Goal: Information Seeking & Learning: Learn about a topic

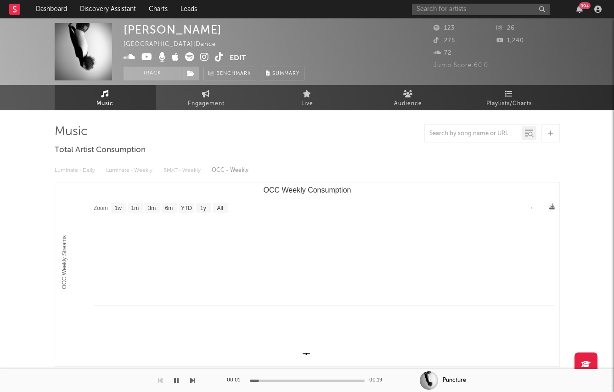
select select "1w"
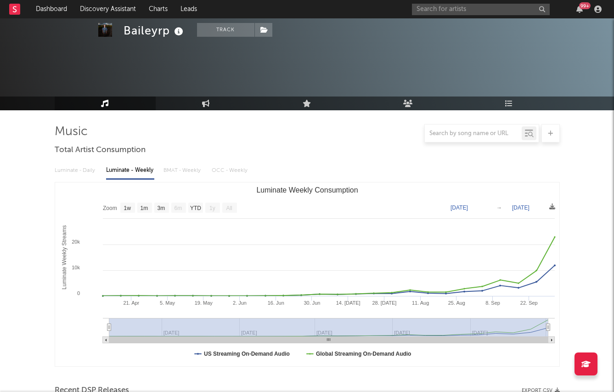
select select "1w"
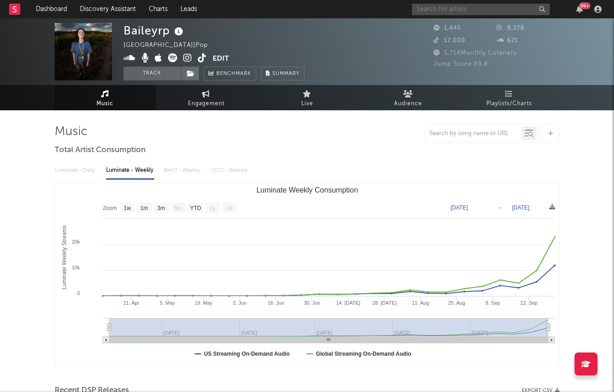
click at [444, 7] on input "text" at bounding box center [481, 9] width 138 height 11
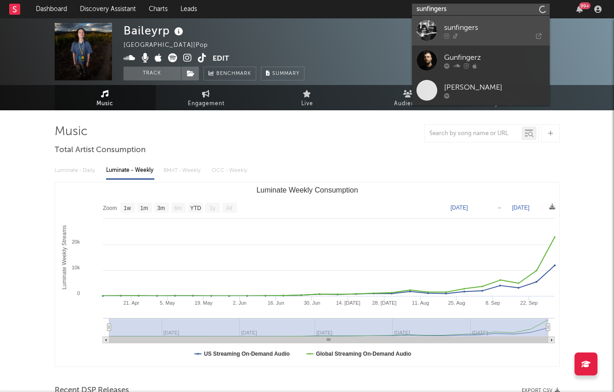
type input "sunfingers"
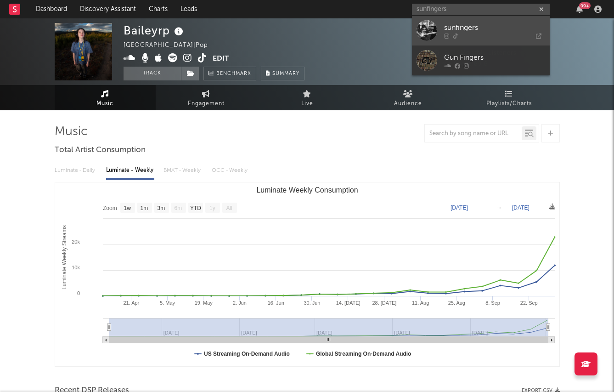
click at [460, 28] on div "sunfingers" at bounding box center [494, 27] width 101 height 11
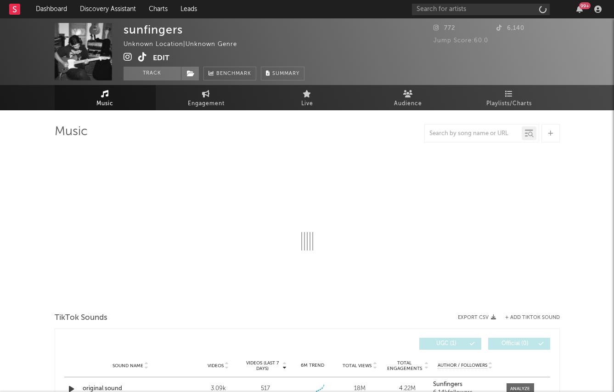
select select "1w"
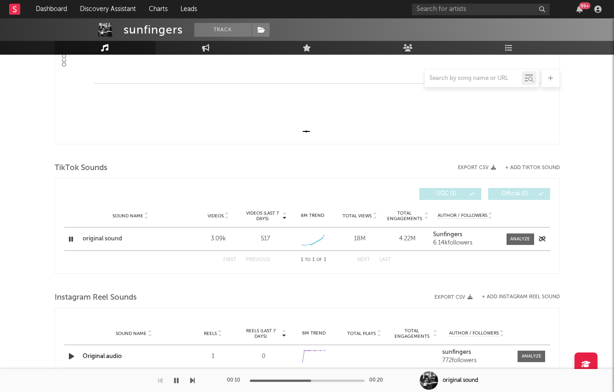
scroll to position [223, 0]
click at [448, 233] on strong "Sunfingers" at bounding box center [447, 234] width 29 height 6
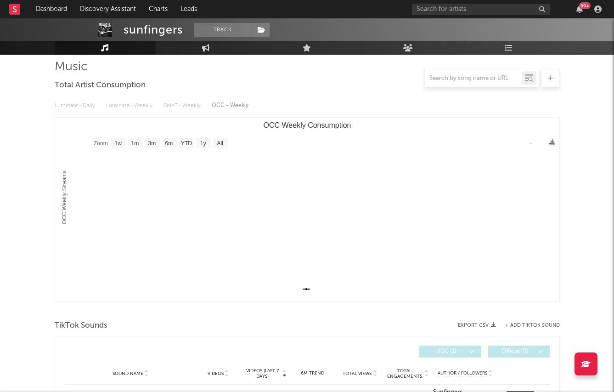
scroll to position [0, 0]
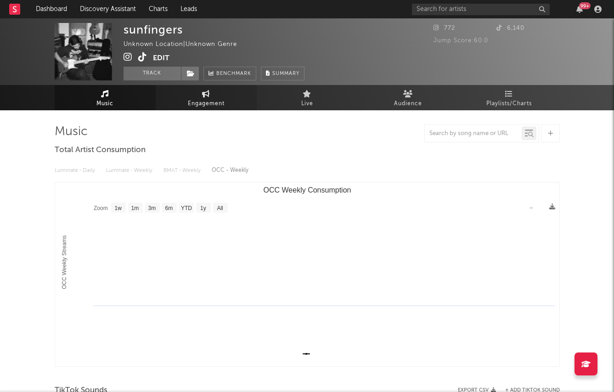
click at [219, 88] on link "Engagement" at bounding box center [206, 97] width 101 height 25
select select "1w"
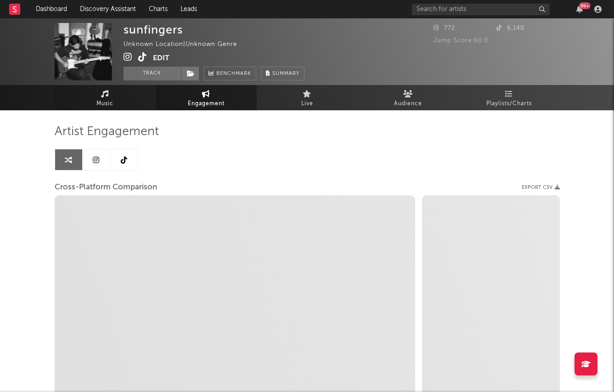
click at [102, 97] on link "Music" at bounding box center [105, 97] width 101 height 25
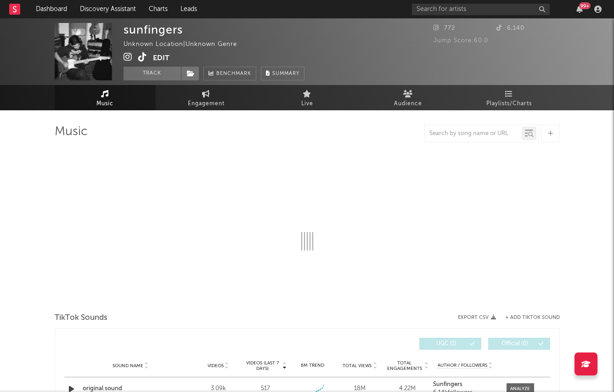
select select "1w"
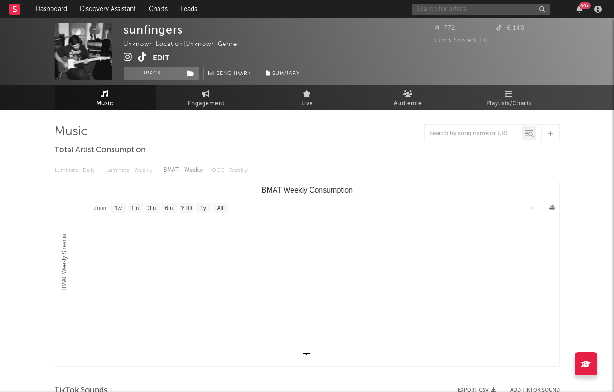
click at [430, 9] on input "text" at bounding box center [481, 9] width 138 height 11
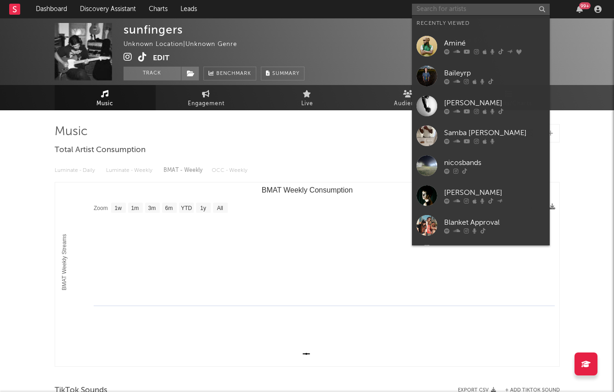
paste input "https://open.spotify.com/artist/6EecKH2FrgDRoQnLCkrpS0?si=Ewg8qaPuTayIOxfvZc92Wg"
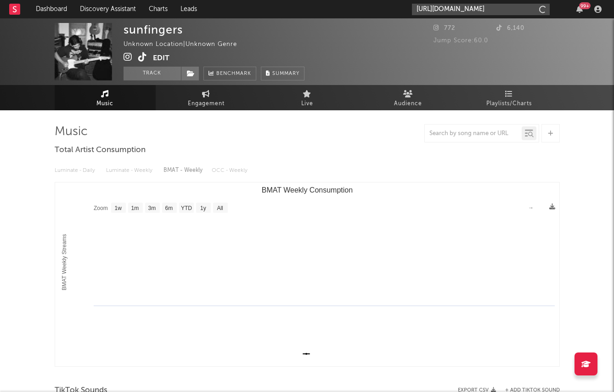
scroll to position [0, 152]
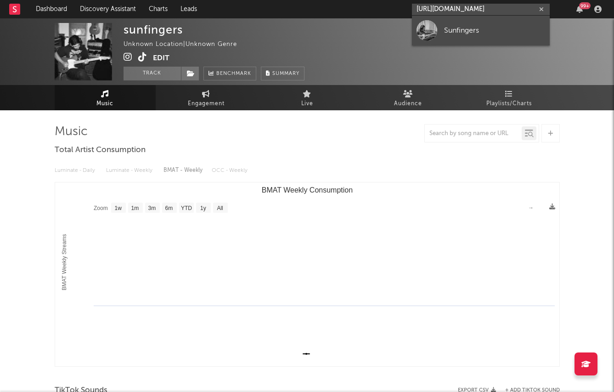
type input "https://open.spotify.com/artist/6EecKH2FrgDRoQnLCkrpS0?si=Ewg8qaPuTayIOxfvZc92Wg"
click at [447, 32] on div "Sunfingers" at bounding box center [494, 30] width 101 height 11
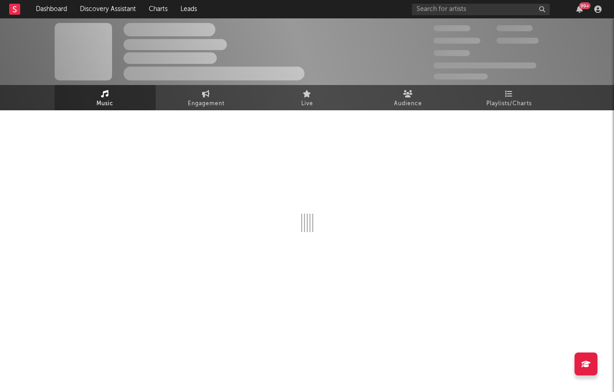
select select "1w"
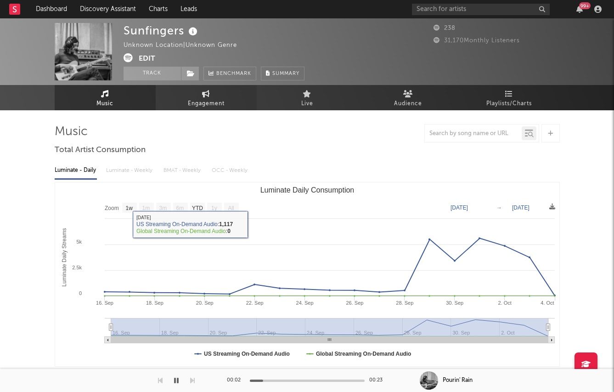
click at [196, 105] on span "Engagement" at bounding box center [206, 103] width 37 height 11
select select "1w"
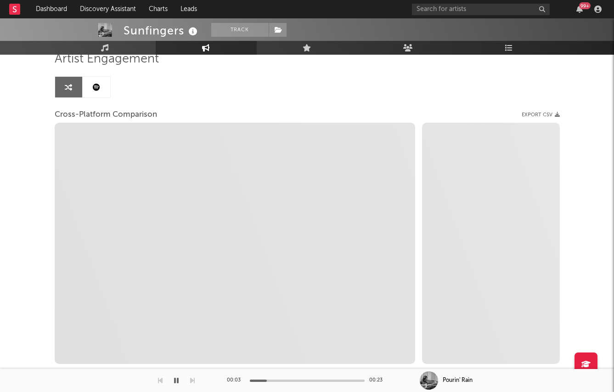
scroll to position [76, 0]
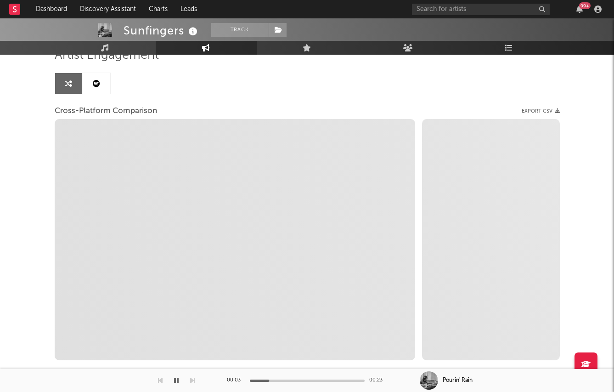
select select "1m"
